Goal: Information Seeking & Learning: Learn about a topic

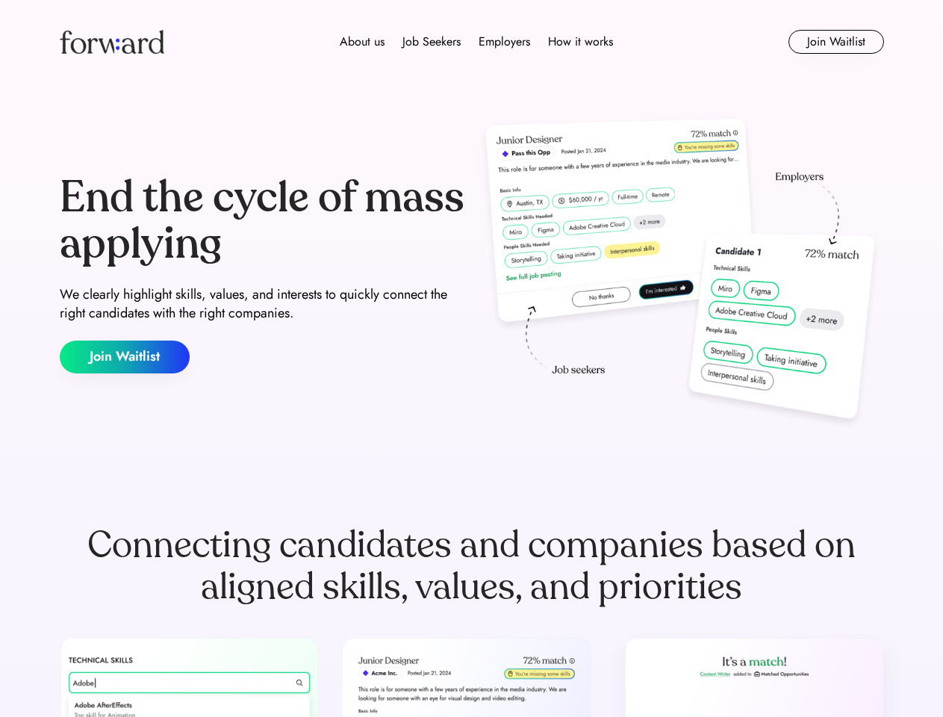
click at [471, 358] on div "End the cycle of mass applying We clearly highlight skills, values, and interes…" at bounding box center [472, 273] width 824 height 321
click at [472, 42] on div "About us Job Seekers Employers How it works" at bounding box center [476, 42] width 588 height 18
click at [112, 42] on img at bounding box center [112, 42] width 105 height 24
click at [476, 42] on div "About us Job Seekers Employers How it works" at bounding box center [476, 42] width 588 height 18
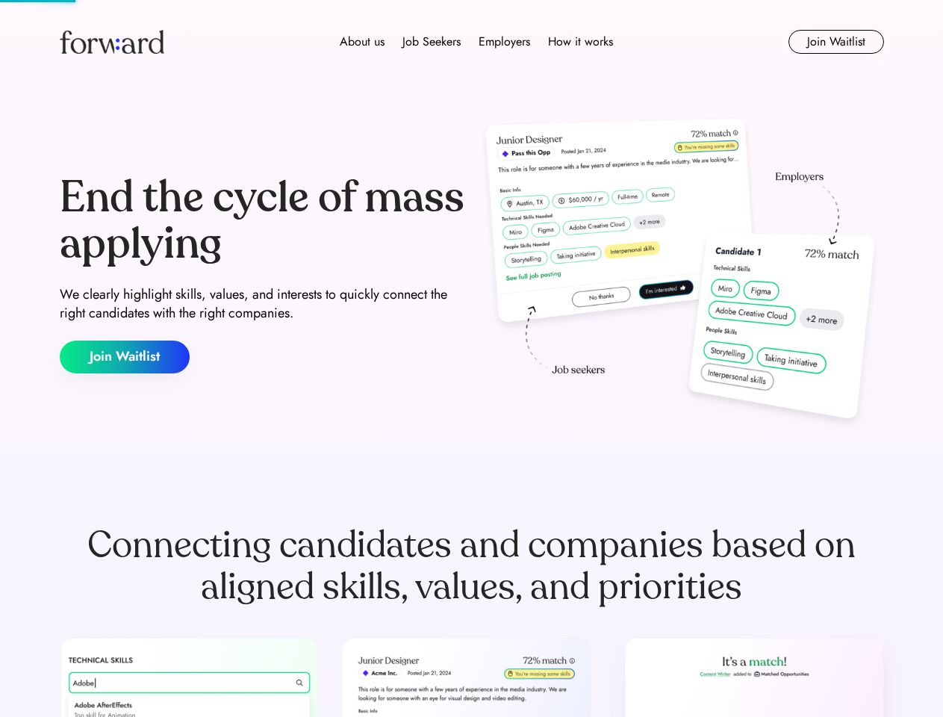
click at [362, 42] on div "About us" at bounding box center [362, 42] width 45 height 18
click at [431, 42] on div "Job Seekers" at bounding box center [431, 42] width 58 height 18
click at [504, 42] on div "Employers" at bounding box center [505, 42] width 52 height 18
click at [579, 42] on div "How it works" at bounding box center [580, 42] width 65 height 18
click at [835, 42] on button "Join Waitlist" at bounding box center [836, 42] width 96 height 24
